Goal: Task Accomplishment & Management: Manage account settings

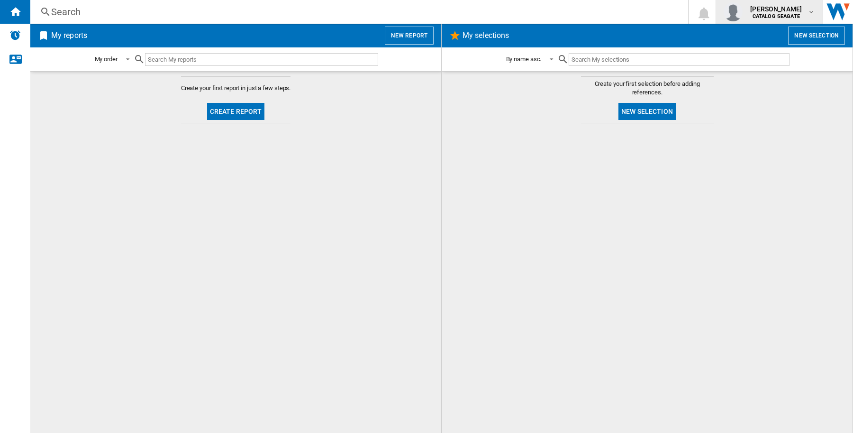
click at [795, 16] on b "CATALOG SEAGATE" at bounding box center [775, 16] width 47 height 6
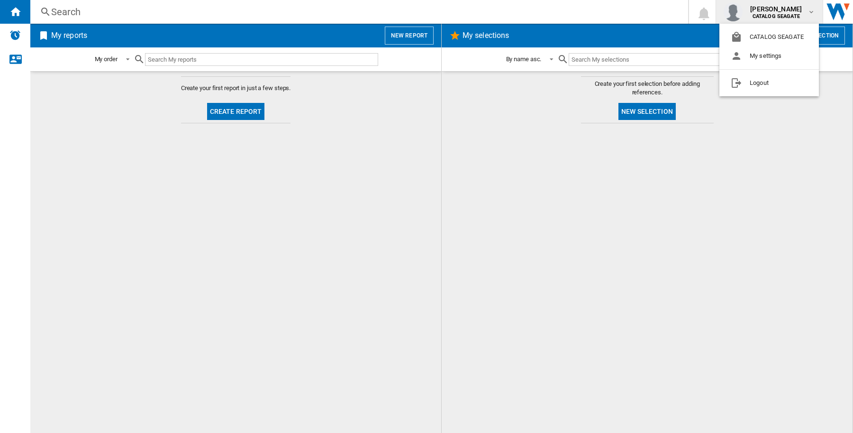
click at [787, 183] on md-backdrop at bounding box center [426, 216] width 853 height 433
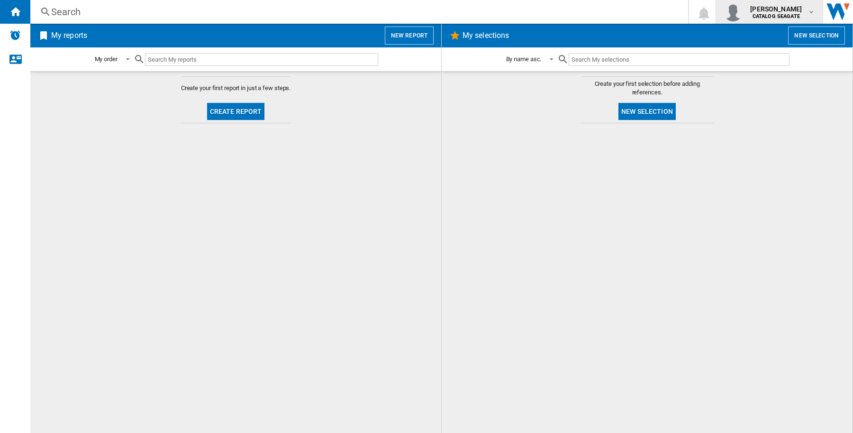
click at [764, 14] on b "CATALOG SEAGATE" at bounding box center [775, 16] width 47 height 6
click at [771, 77] on button "Logout" at bounding box center [768, 82] width 99 height 19
